Goal: Transaction & Acquisition: Purchase product/service

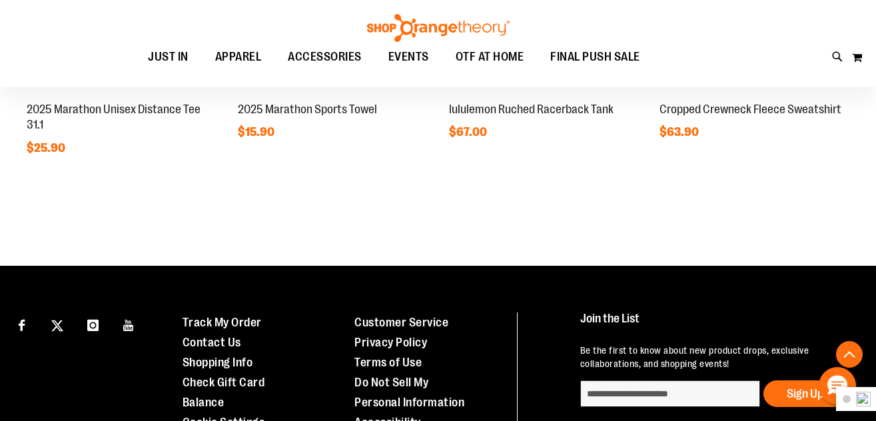
scroll to position [1319, 0]
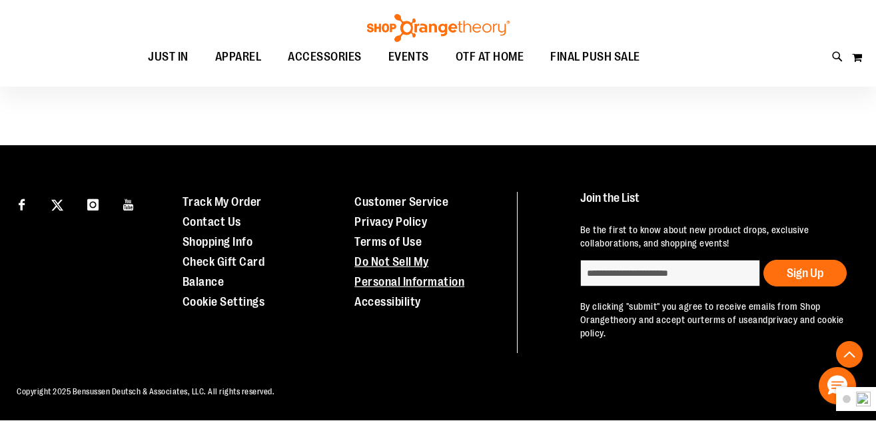
type input "**********"
click at [402, 268] on link "Do Not Sell My Personal Information" at bounding box center [409, 271] width 110 height 33
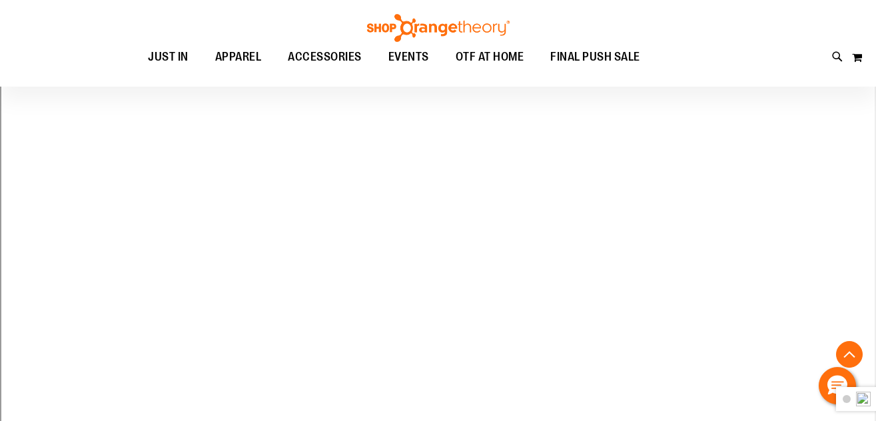
scroll to position [532, 0]
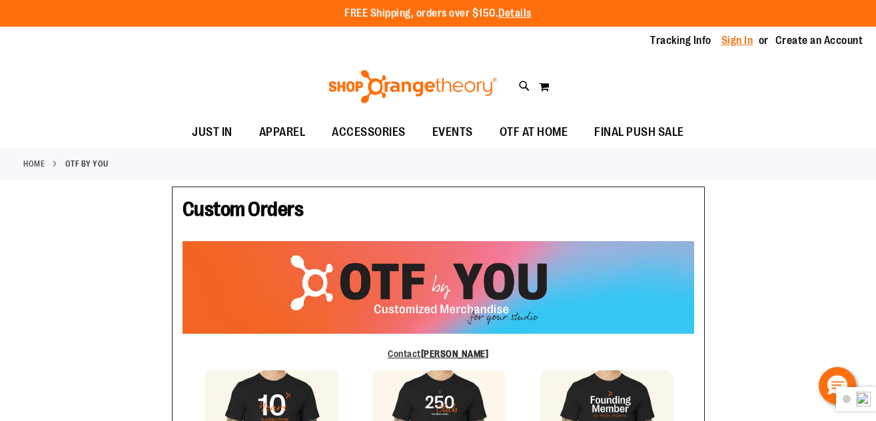
type input "**********"
click at [735, 33] on link "Sign In" at bounding box center [737, 40] width 32 height 15
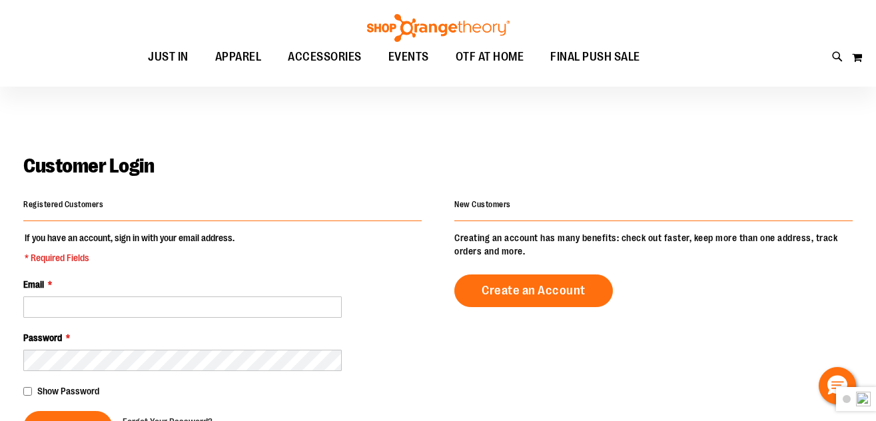
scroll to position [66, 0]
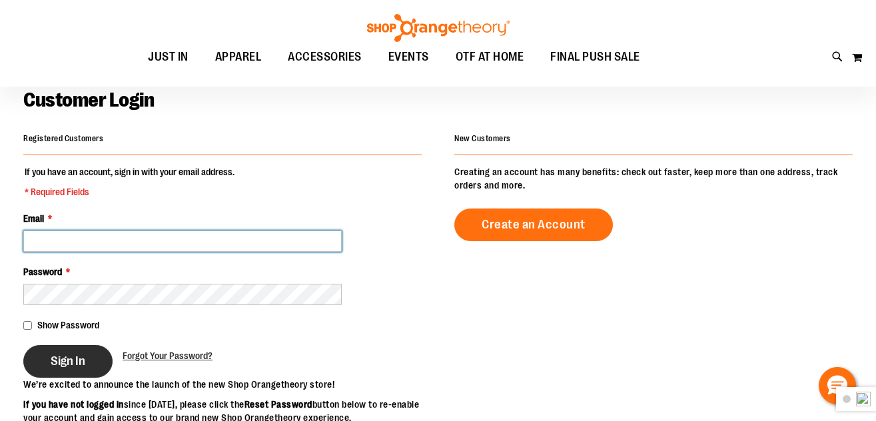
type input "**********"
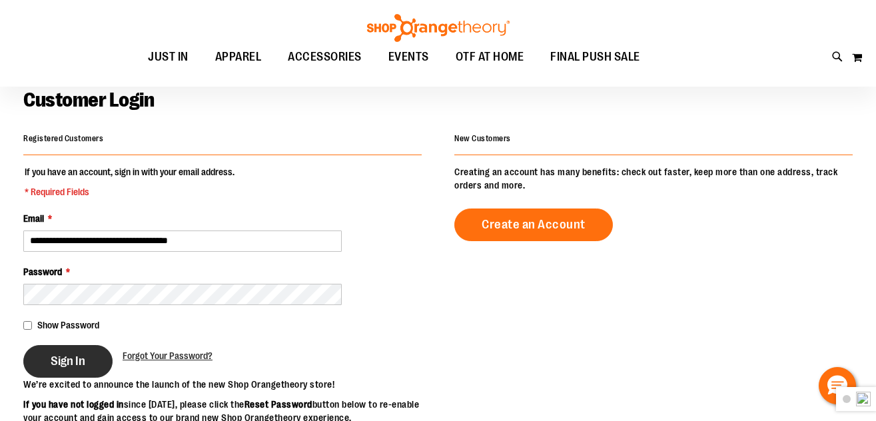
type input "**********"
click at [95, 360] on button "Sign In" at bounding box center [67, 361] width 89 height 33
click at [93, 359] on button "Sign In" at bounding box center [67, 361] width 89 height 33
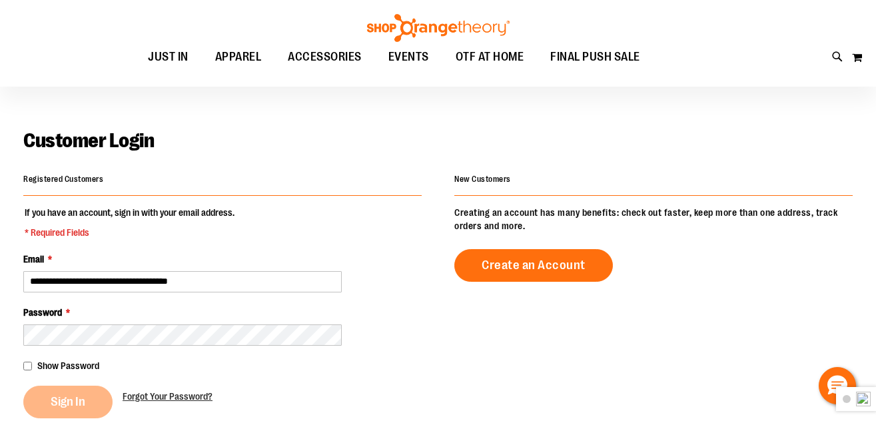
scroll to position [0, 0]
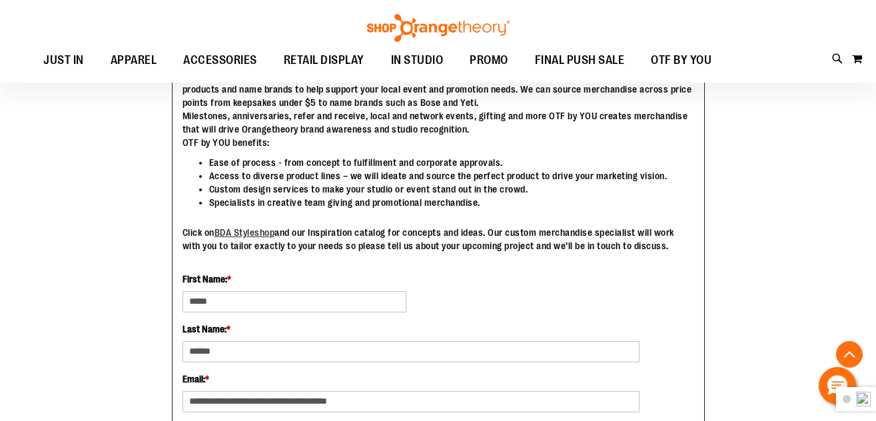
scroll to position [533, 0]
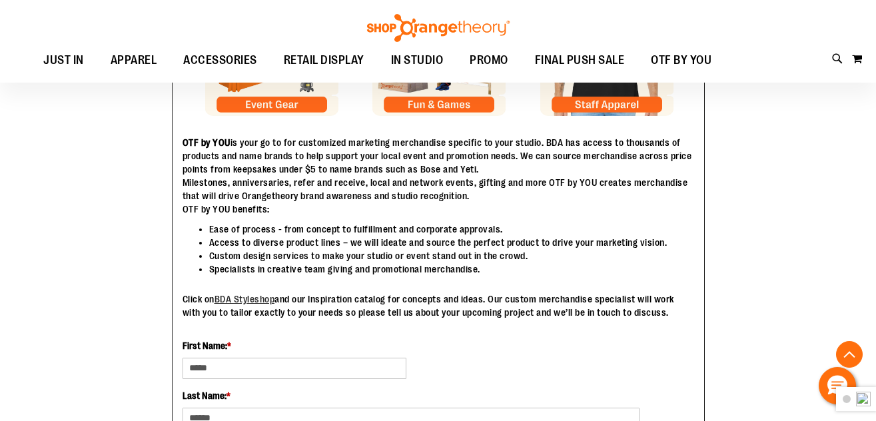
type input "**********"
click at [596, 111] on img at bounding box center [606, 49] width 133 height 133
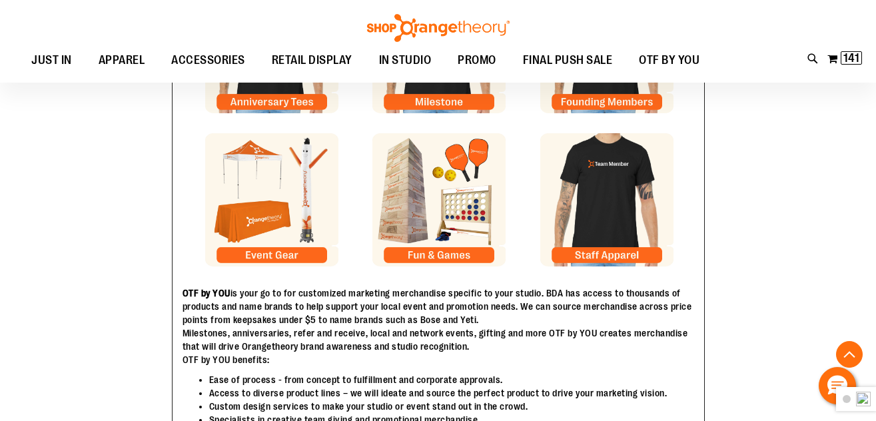
scroll to position [0, 0]
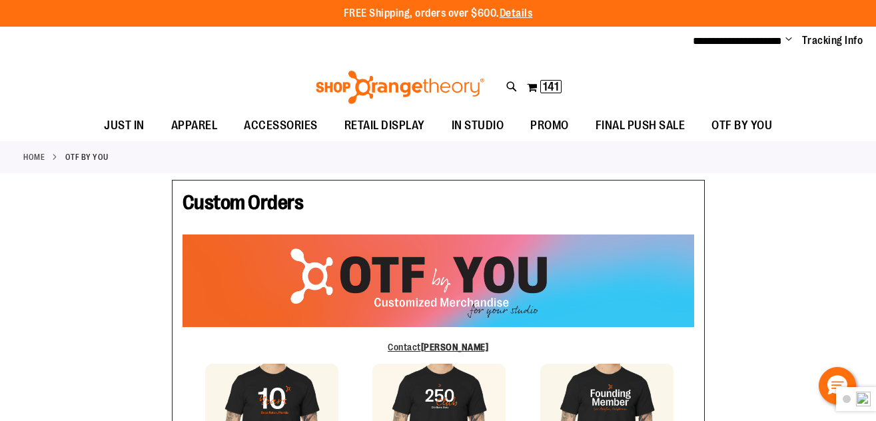
click at [791, 39] on span "Change" at bounding box center [788, 40] width 7 height 13
click at [790, 39] on span "Change" at bounding box center [788, 40] width 7 height 13
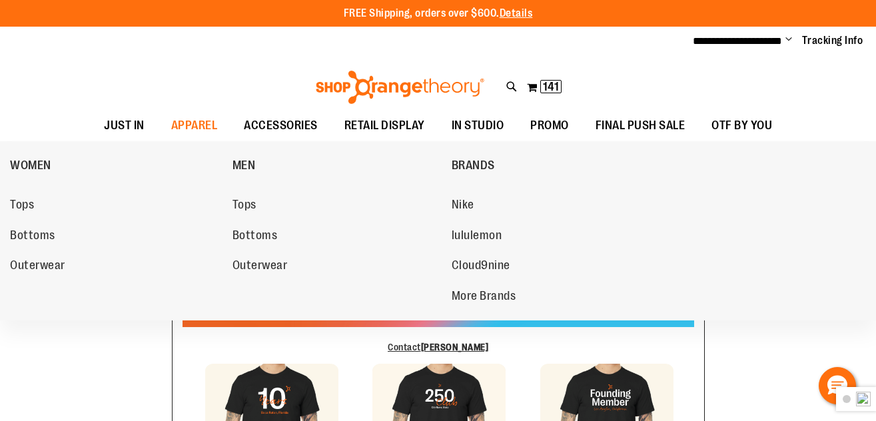
click at [240, 207] on span "Tops" at bounding box center [244, 206] width 24 height 17
click at [250, 202] on span "Tops" at bounding box center [244, 206] width 24 height 17
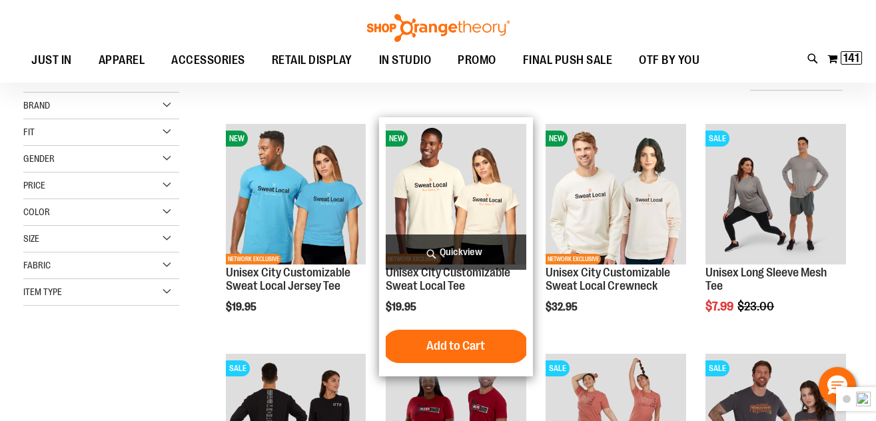
scroll to position [199, 0]
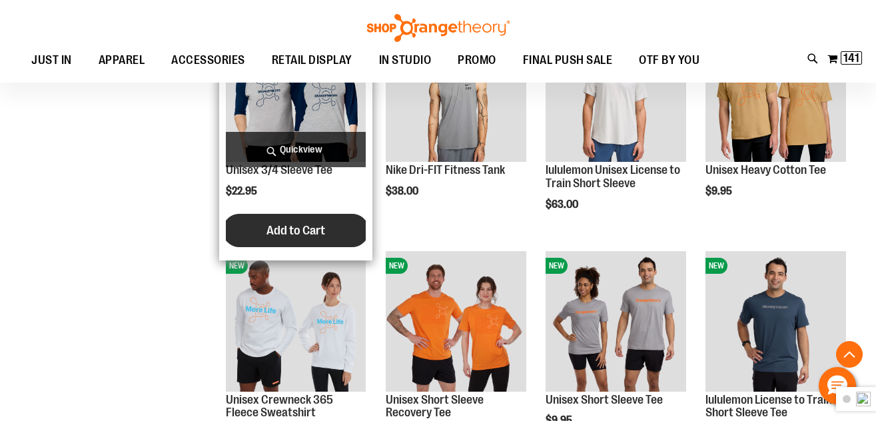
scroll to position [799, 0]
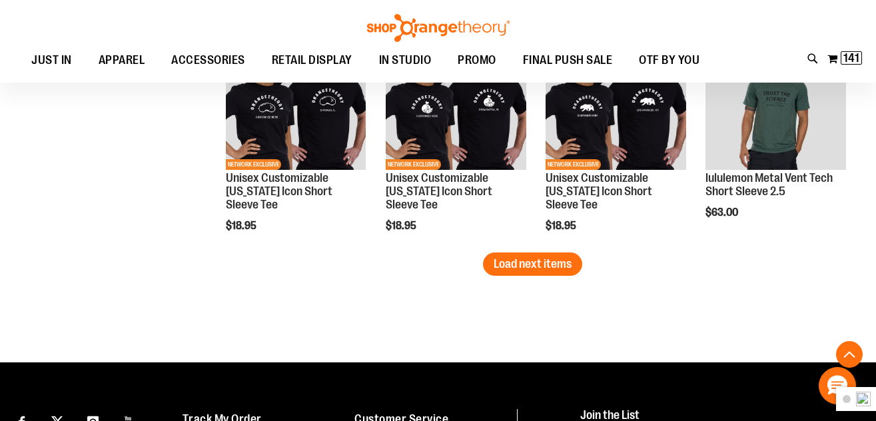
scroll to position [1998, 0]
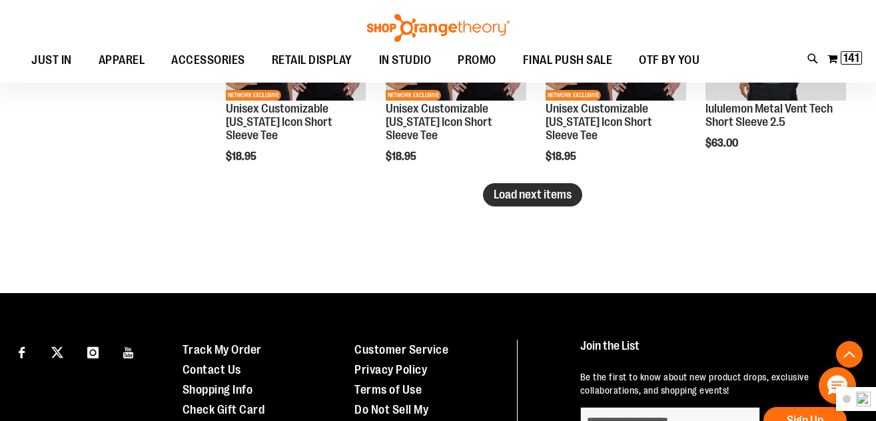
type input "**********"
click at [512, 192] on span "Load next items" at bounding box center [533, 194] width 78 height 13
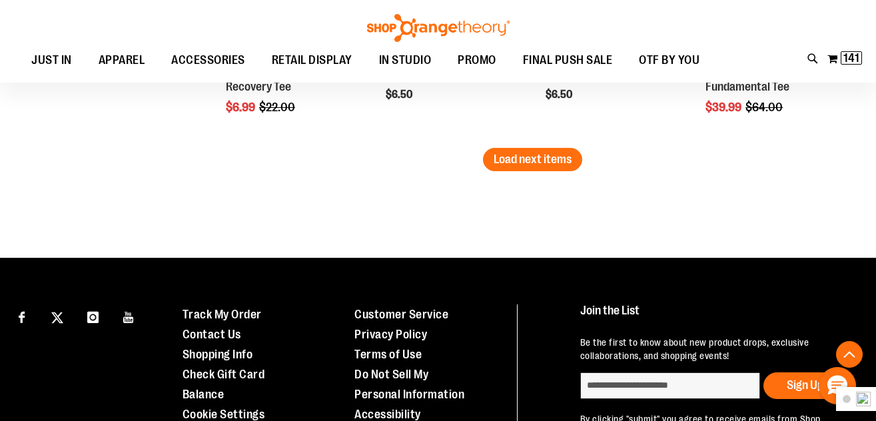
scroll to position [2731, 0]
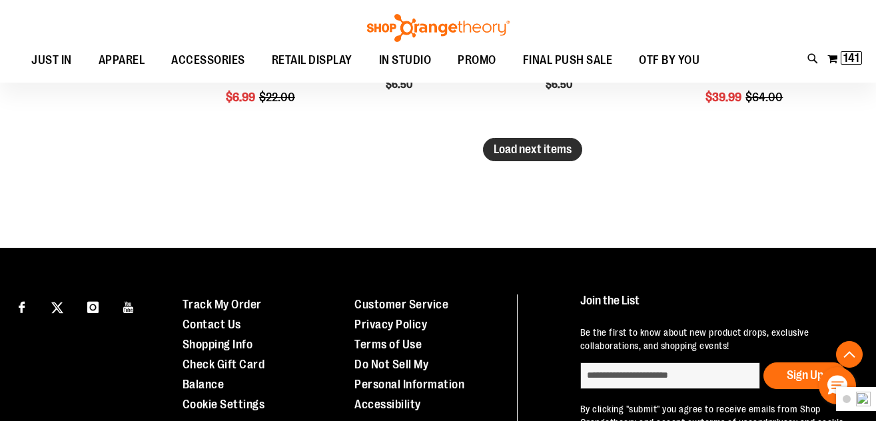
click at [556, 155] on span "Load next items" at bounding box center [533, 149] width 78 height 13
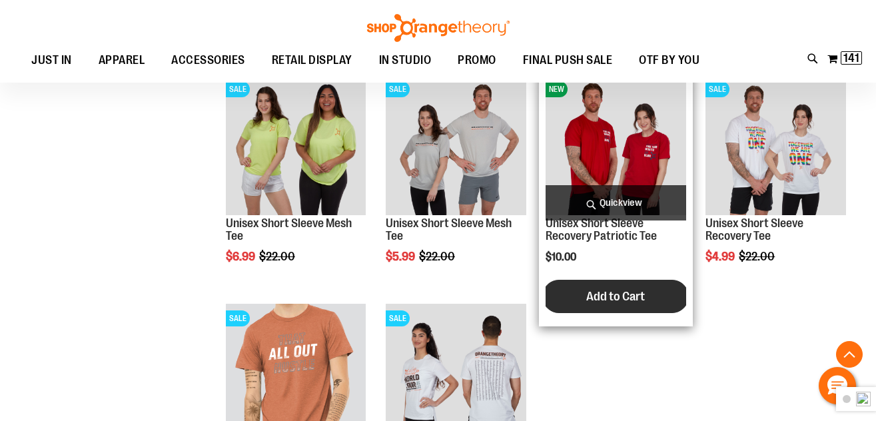
scroll to position [2797, 0]
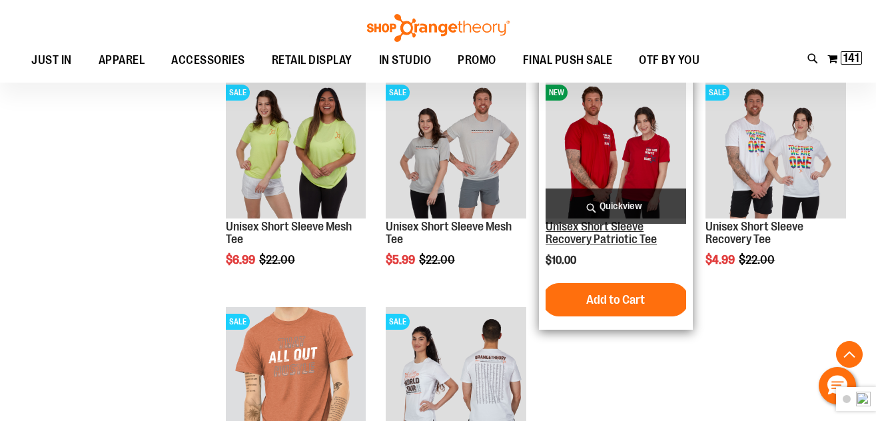
click at [589, 235] on link "Unisex Short Sleeve Recovery Patriotic Tee" at bounding box center [601, 233] width 111 height 27
click at [584, 240] on link "Unisex Short Sleeve Recovery Patriotic Tee" at bounding box center [601, 233] width 111 height 27
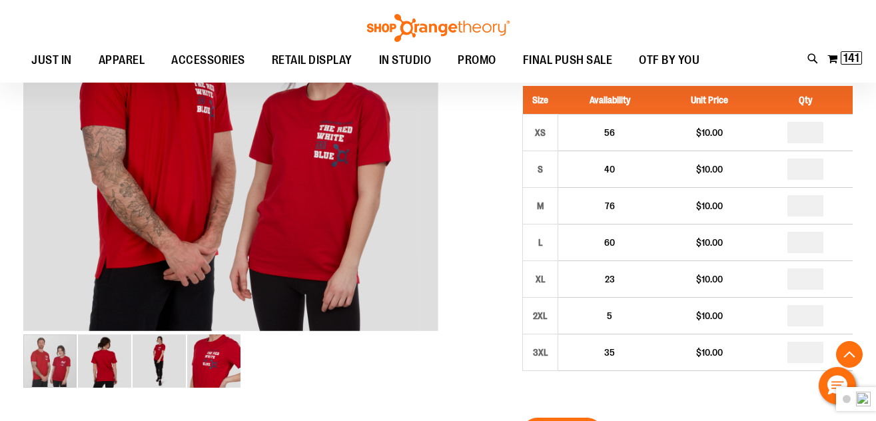
scroll to position [332, 0]
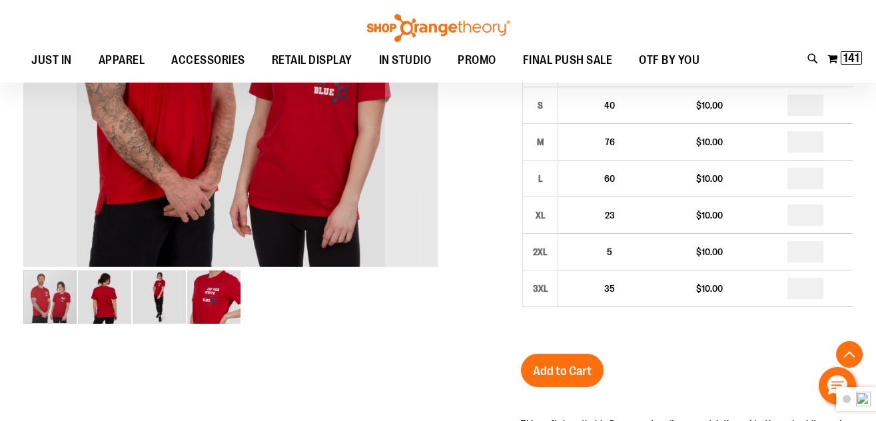
type input "**********"
click at [211, 298] on img "image 4 of 4" at bounding box center [213, 296] width 53 height 53
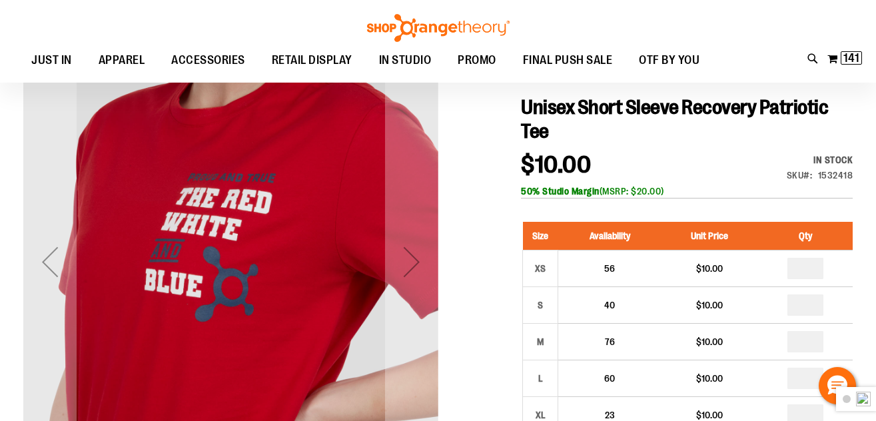
scroll to position [398, 0]
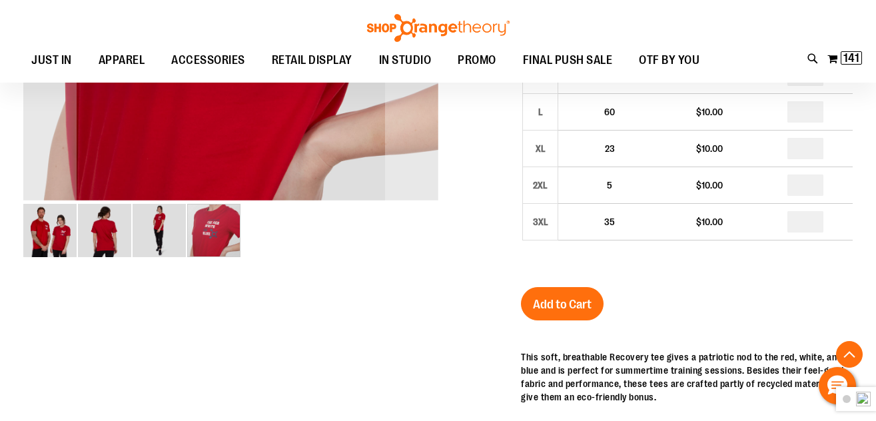
click at [154, 205] on img "image 3 of 4" at bounding box center [159, 230] width 53 height 53
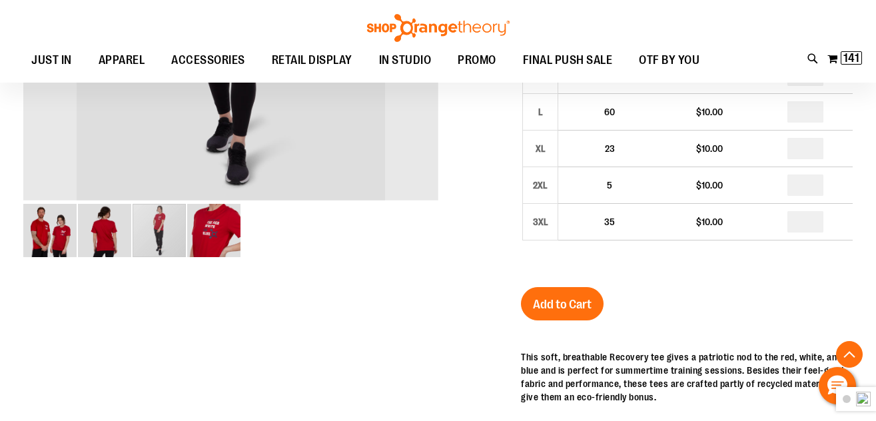
click at [101, 244] on img "image 2 of 4" at bounding box center [104, 230] width 53 height 53
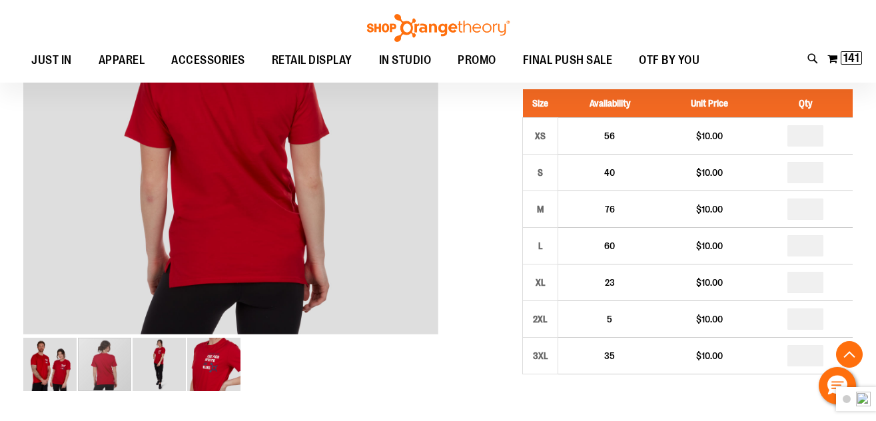
scroll to position [265, 0]
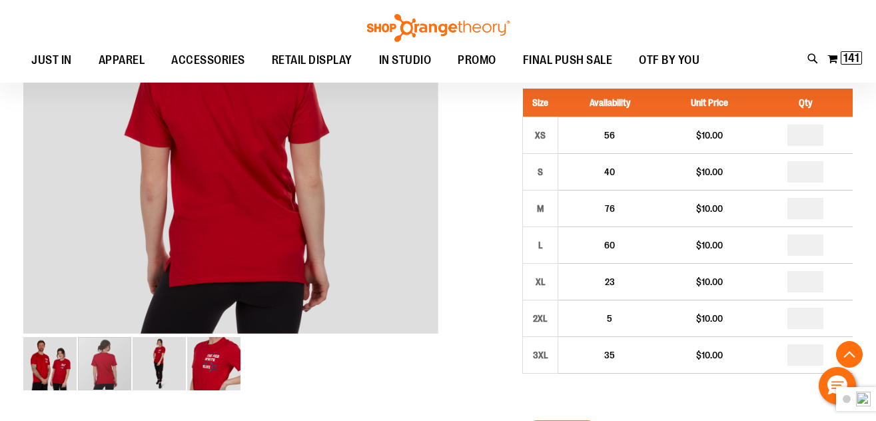
click at [37, 352] on img "image 1 of 4" at bounding box center [49, 363] width 53 height 53
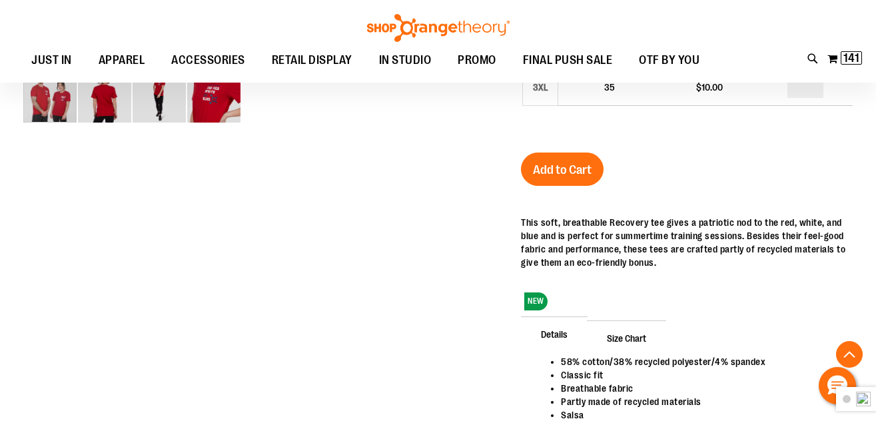
scroll to position [532, 0]
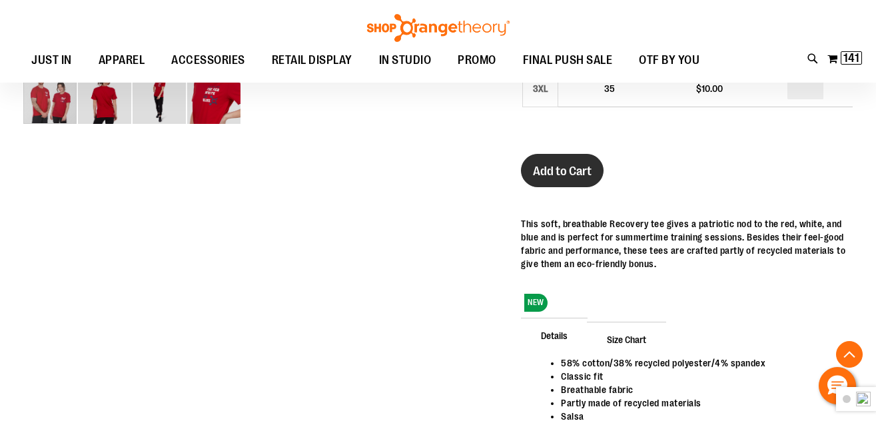
click at [552, 177] on span "Add to Cart" at bounding box center [562, 171] width 59 height 15
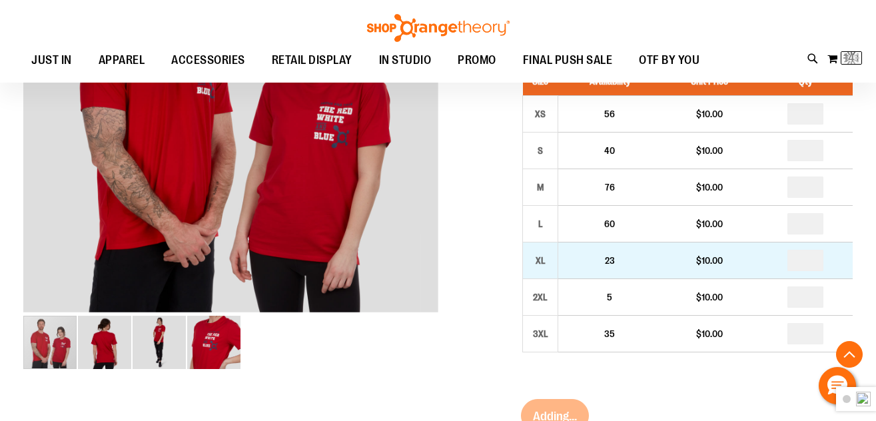
scroll to position [265, 0]
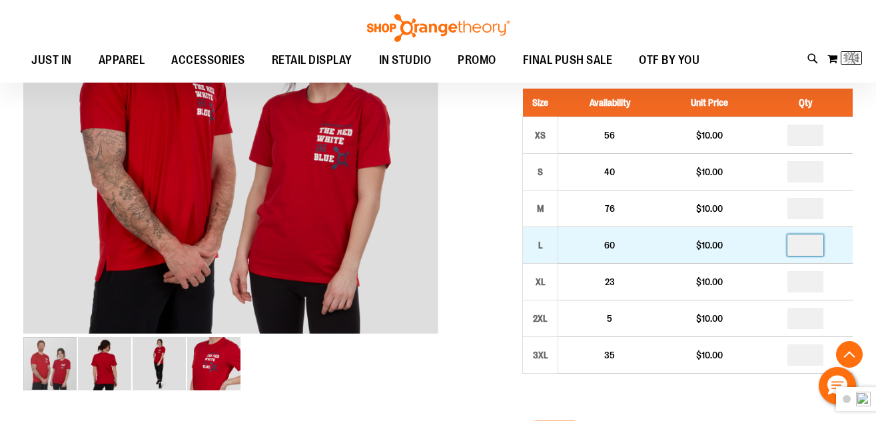
click at [809, 246] on input "number" at bounding box center [805, 244] width 36 height 21
type input "*"
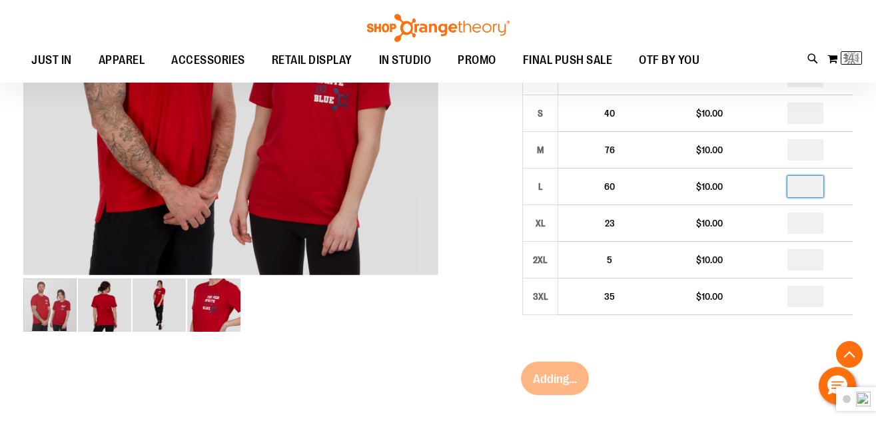
scroll to position [398, 0]
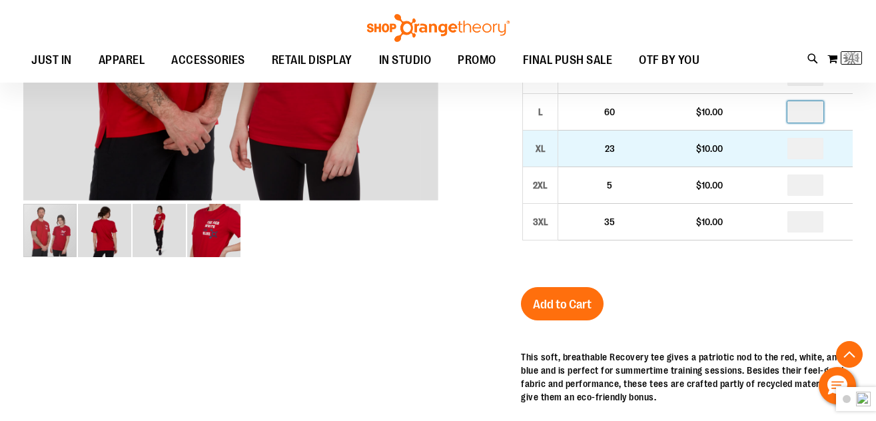
type input "*"
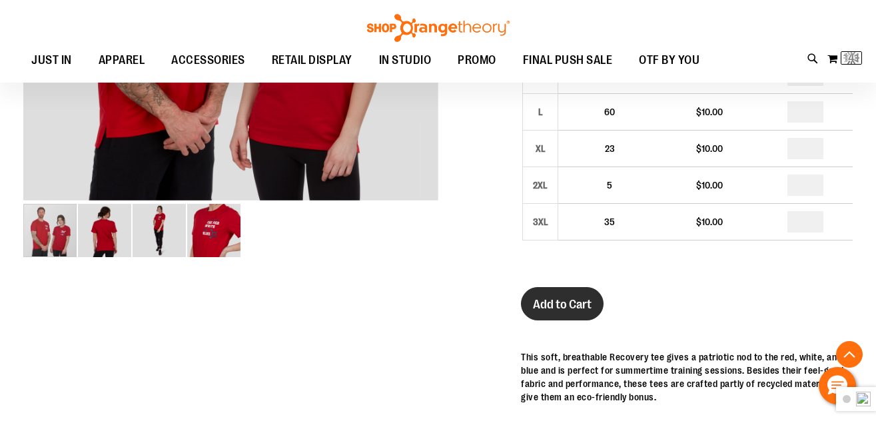
click at [558, 306] on span "Add to Cart" at bounding box center [562, 304] width 59 height 15
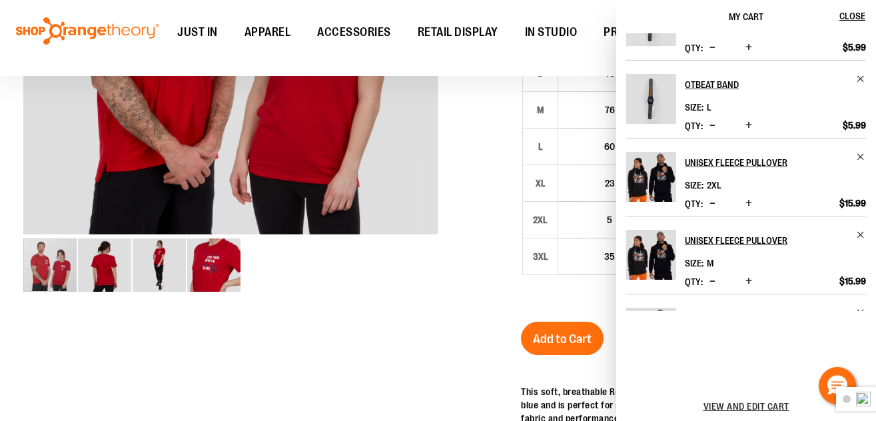
scroll to position [0, 0]
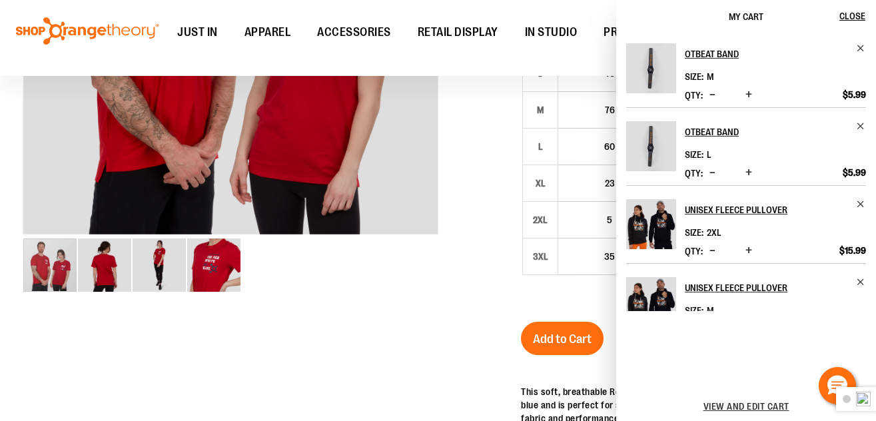
click at [494, 242] on div at bounding box center [437, 233] width 829 height 823
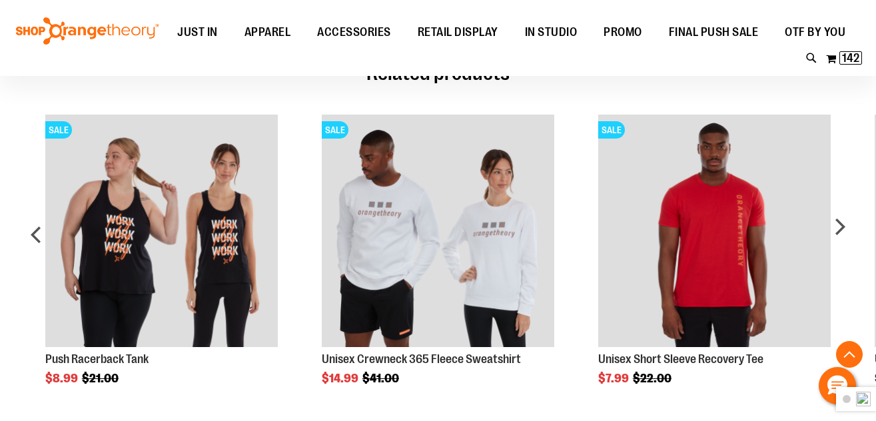
scroll to position [999, 0]
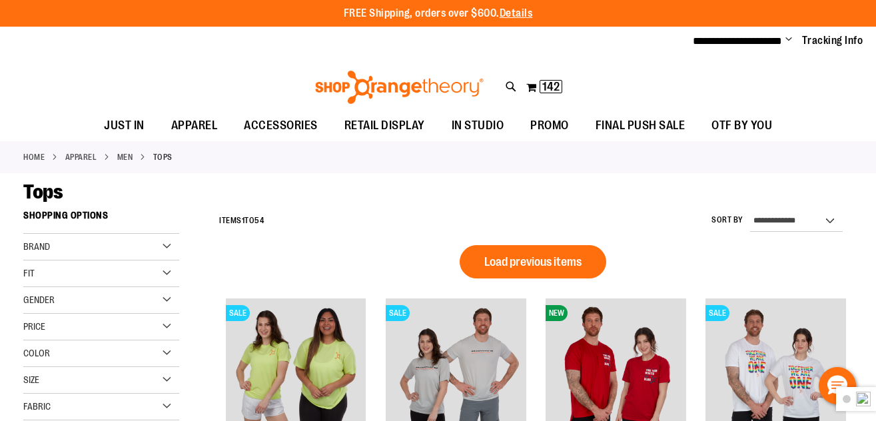
type input "**********"
click at [98, 306] on div "Gender" at bounding box center [101, 300] width 156 height 27
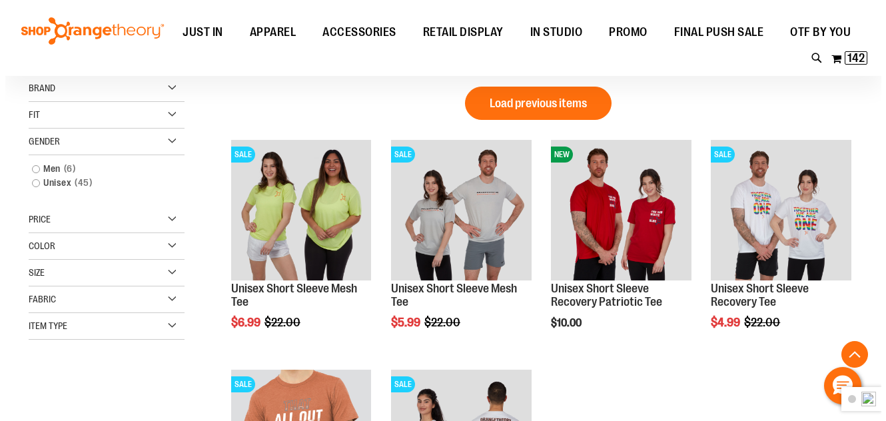
scroll to position [224, 0]
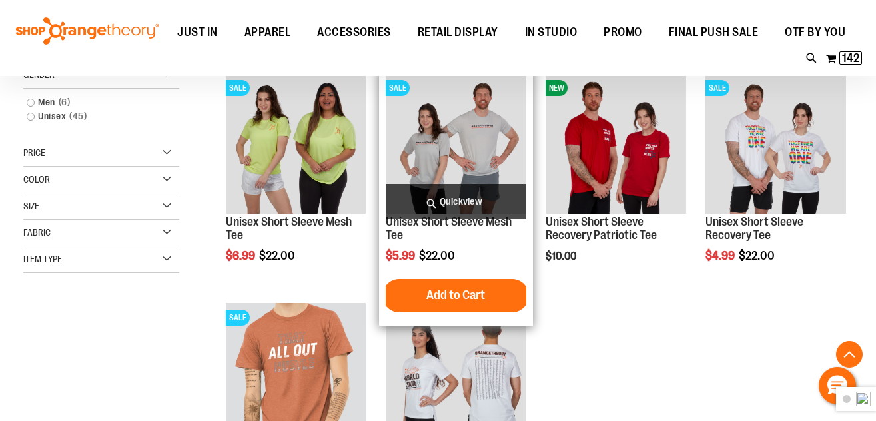
click at [437, 169] on img "product" at bounding box center [456, 143] width 141 height 141
click at [473, 199] on span "Quickview" at bounding box center [456, 201] width 141 height 35
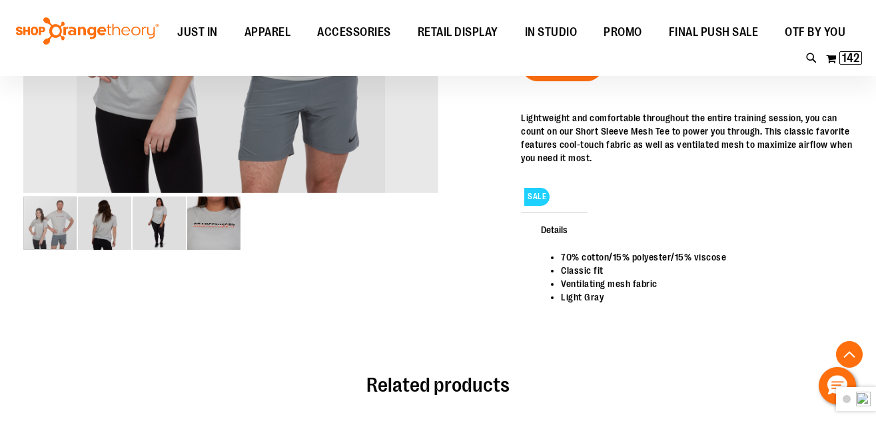
type input "**********"
click at [191, 225] on img "image 4 of 4" at bounding box center [213, 223] width 53 height 53
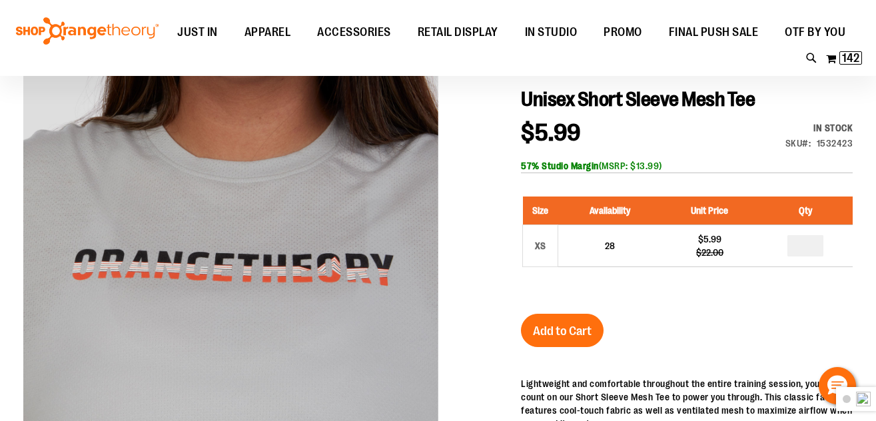
scroll to position [66, 0]
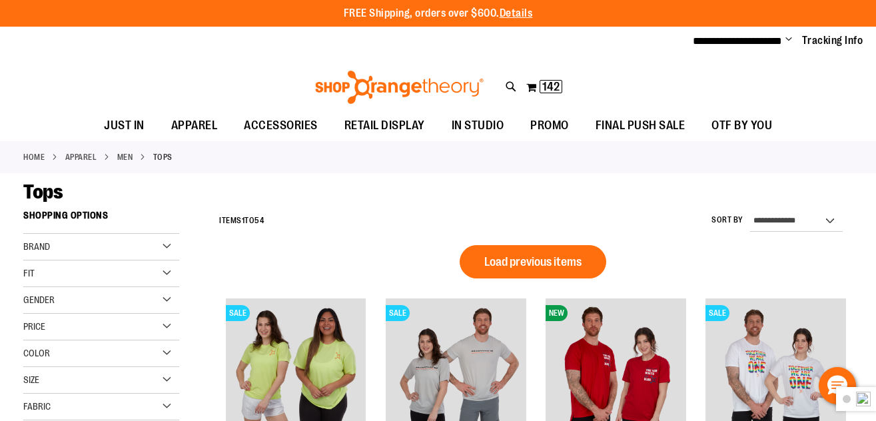
type input "**********"
click at [133, 292] on div "Gender" at bounding box center [101, 300] width 156 height 27
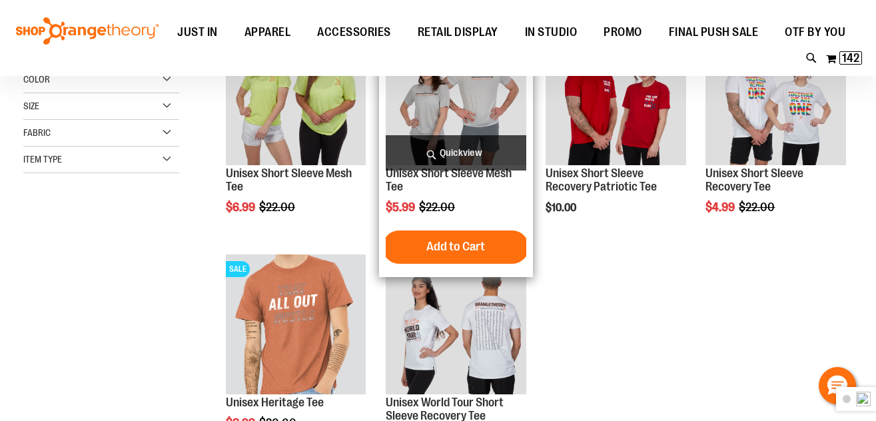
scroll to position [66, 0]
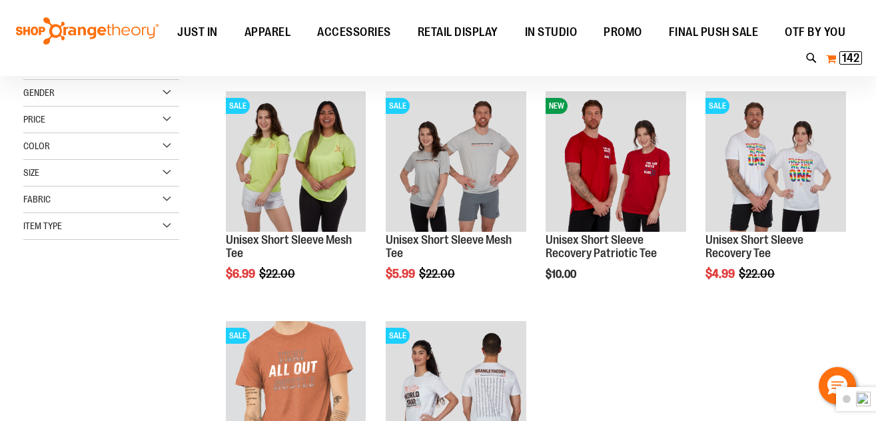
click at [831, 49] on button "My Cart 142 142 items" at bounding box center [843, 58] width 37 height 21
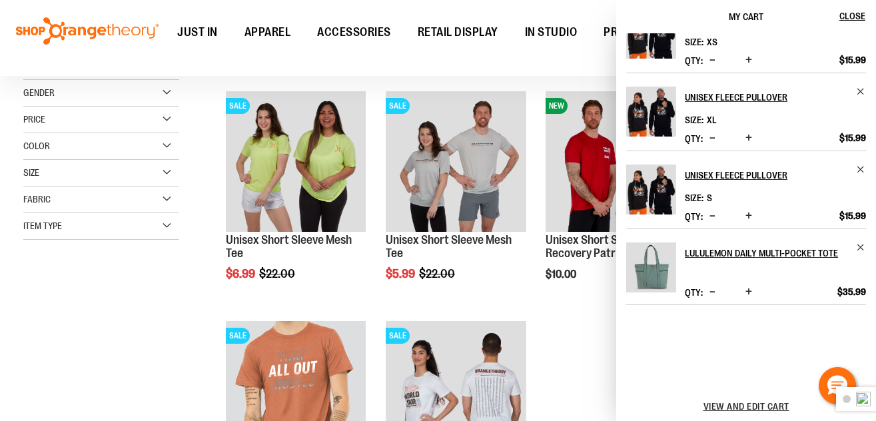
scroll to position [504, 0]
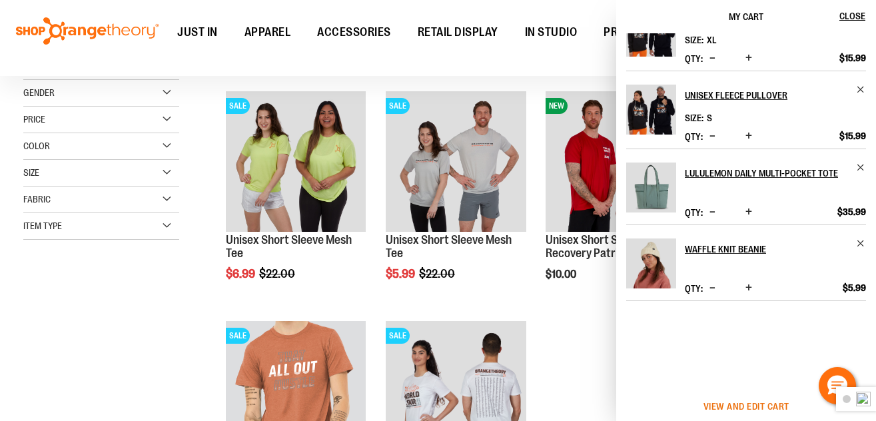
click at [747, 408] on span "View and edit cart" at bounding box center [746, 406] width 86 height 11
click at [749, 408] on span "View and edit cart" at bounding box center [746, 406] width 86 height 11
click at [749, 406] on span "View and edit cart" at bounding box center [746, 406] width 86 height 11
click at [725, 410] on span "View and edit cart" at bounding box center [746, 406] width 86 height 11
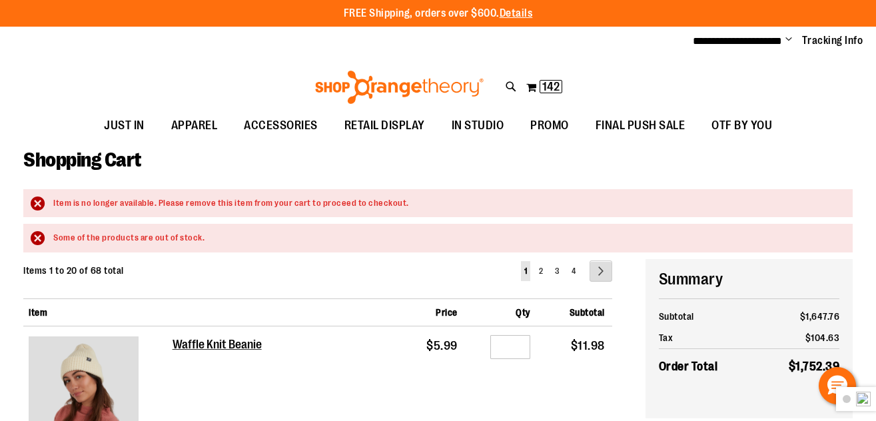
type input "**********"
click at [590, 268] on link "Page Next" at bounding box center [601, 270] width 23 height 21
click at [572, 269] on span "4" at bounding box center [574, 270] width 4 height 9
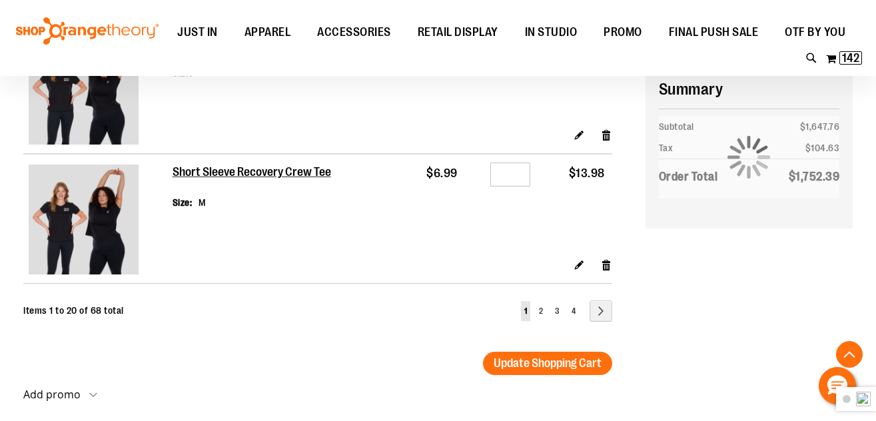
scroll to position [2664, 0]
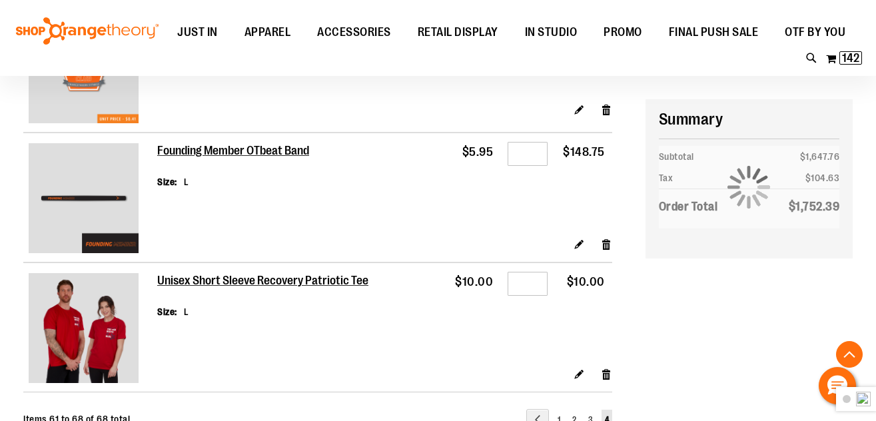
scroll to position [999, 0]
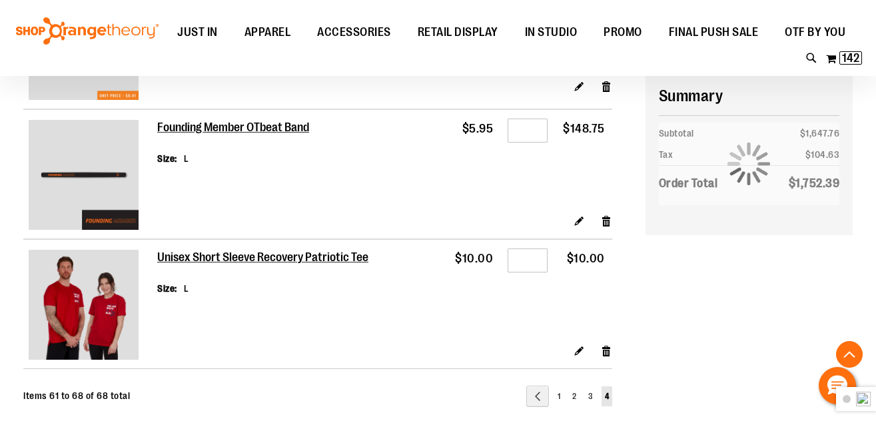
type input "**********"
click at [319, 246] on td "Unisex Short Sleeve Recovery Patriotic Tee Size L" at bounding box center [300, 287] width 286 height 96
click at [356, 251] on h2 "Unisex Short Sleeve Recovery Patriotic Tee" at bounding box center [263, 257] width 213 height 15
click at [275, 252] on h2 "Unisex Short Sleeve Recovery Patriotic Tee" at bounding box center [263, 257] width 213 height 15
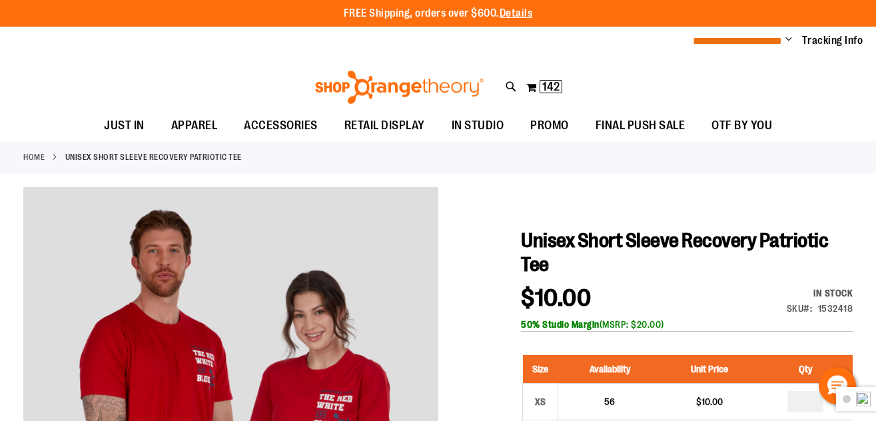
type input "**********"
click at [721, 37] on span "**********" at bounding box center [737, 41] width 89 height 10
click at [789, 40] on span "Change" at bounding box center [788, 40] width 7 height 13
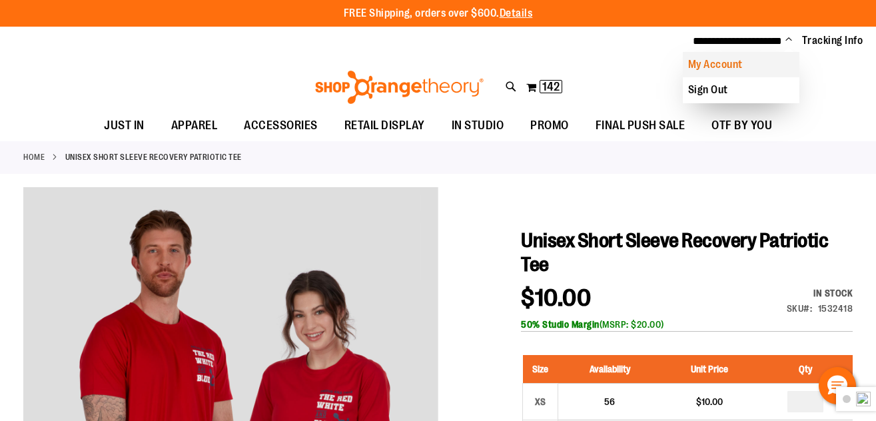
click at [707, 63] on link "My Account" at bounding box center [741, 64] width 117 height 25
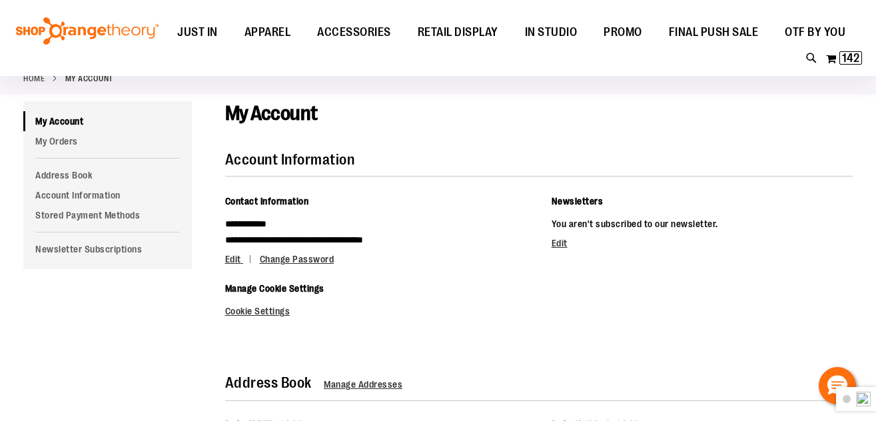
scroll to position [66, 0]
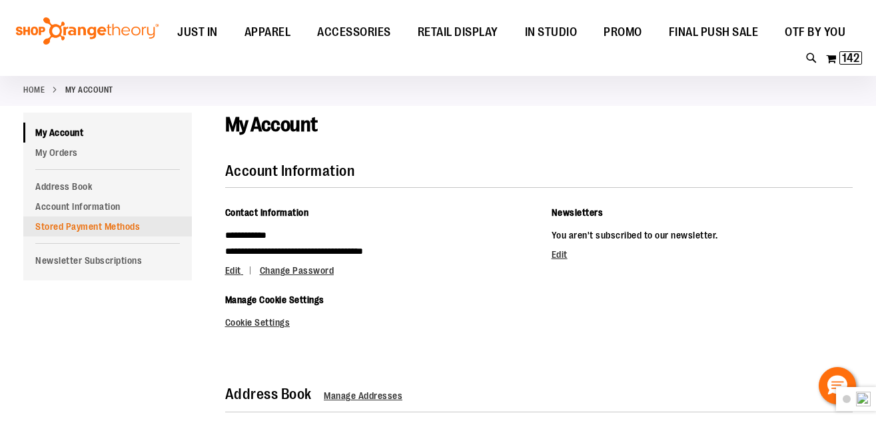
type input "**********"
click at [111, 230] on link "Stored Payment Methods" at bounding box center [107, 227] width 169 height 20
